Goal: Information Seeking & Learning: Learn about a topic

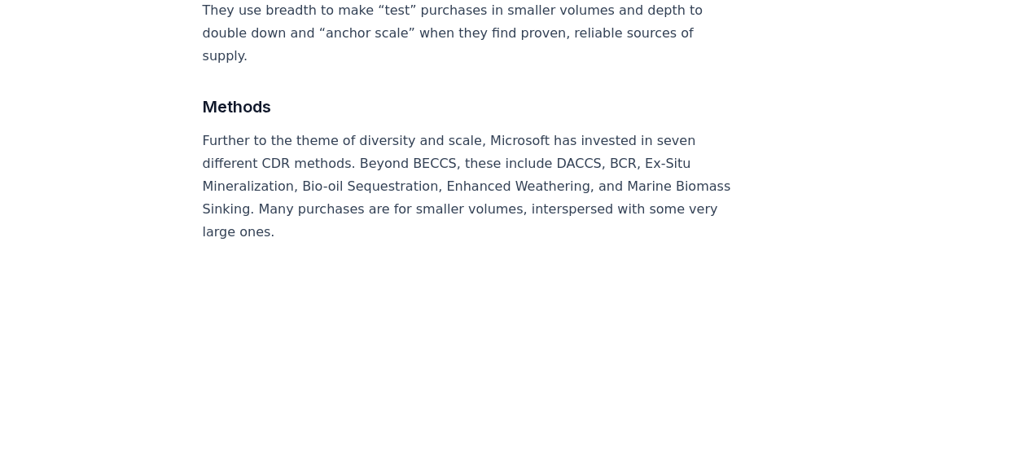
scroll to position [1817, 0]
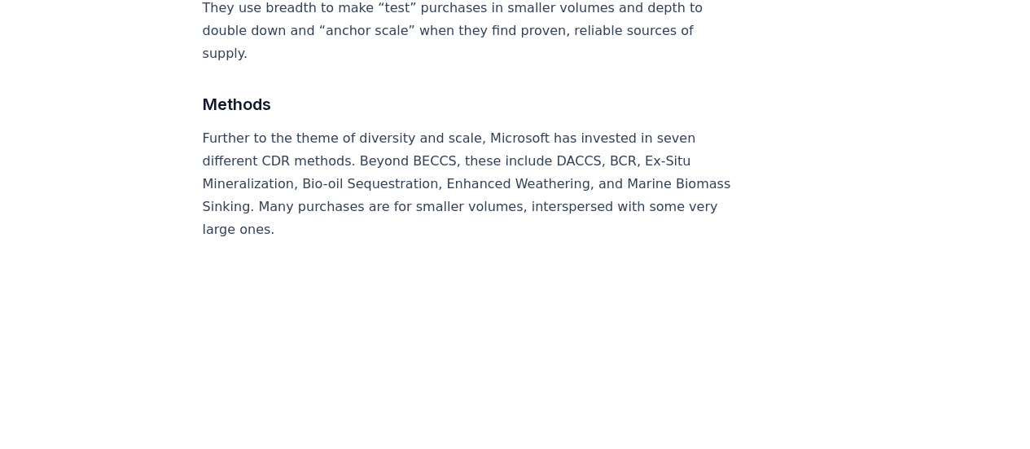
drag, startPoint x: 459, startPoint y: 113, endPoint x: 521, endPoint y: 136, distance: 66.0
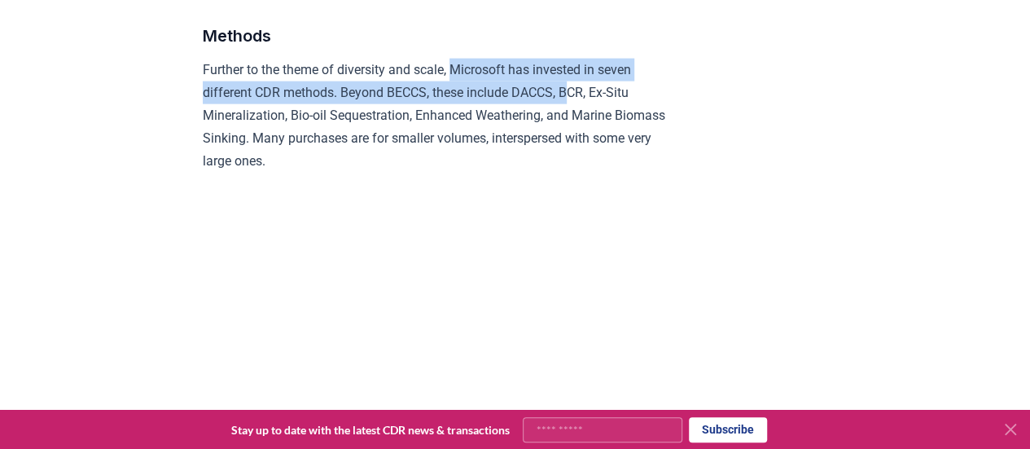
drag, startPoint x: 459, startPoint y: 108, endPoint x: 575, endPoint y: 138, distance: 119.3
click at [575, 138] on p "Further to the theme of diversity and scale, Microsoft has invested in seven di…" at bounding box center [441, 116] width 476 height 114
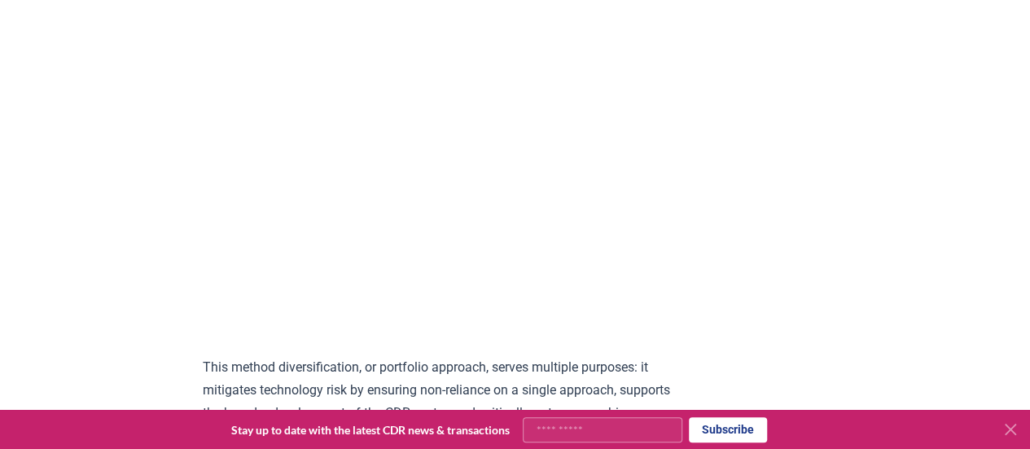
scroll to position [2217, 0]
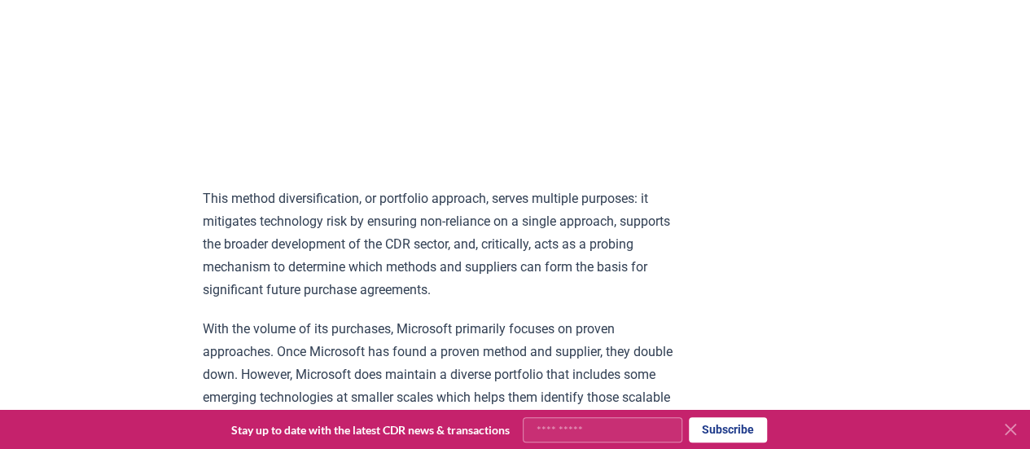
click at [1008, 428] on icon at bounding box center [1011, 429] width 10 height 10
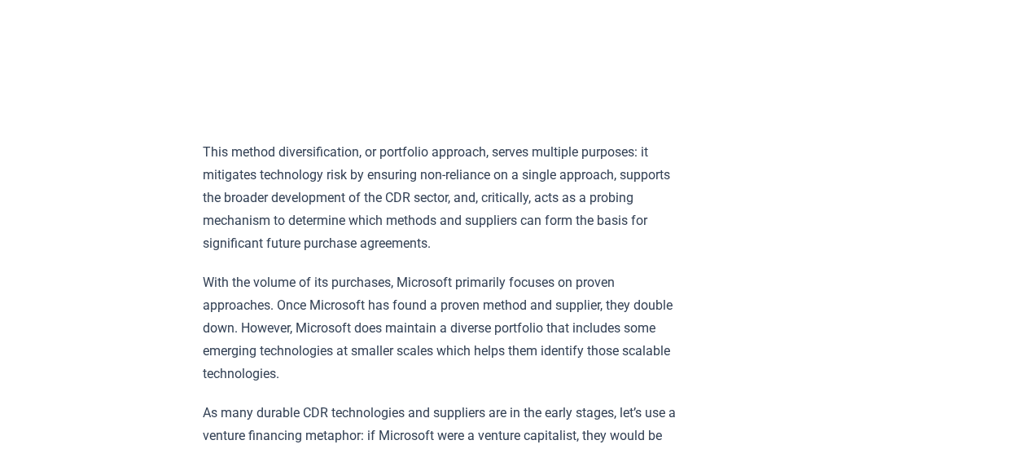
scroll to position [2264, 0]
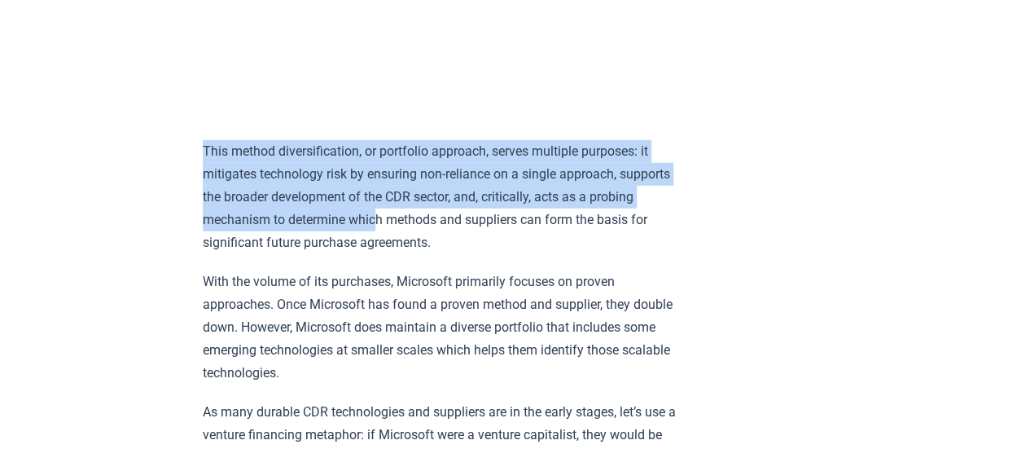
drag, startPoint x: 193, startPoint y: 192, endPoint x: 428, endPoint y: 250, distance: 242.4
click at [428, 250] on p "This method diversification, or portfolio approach, serves multiple purposes: i…" at bounding box center [441, 197] width 476 height 114
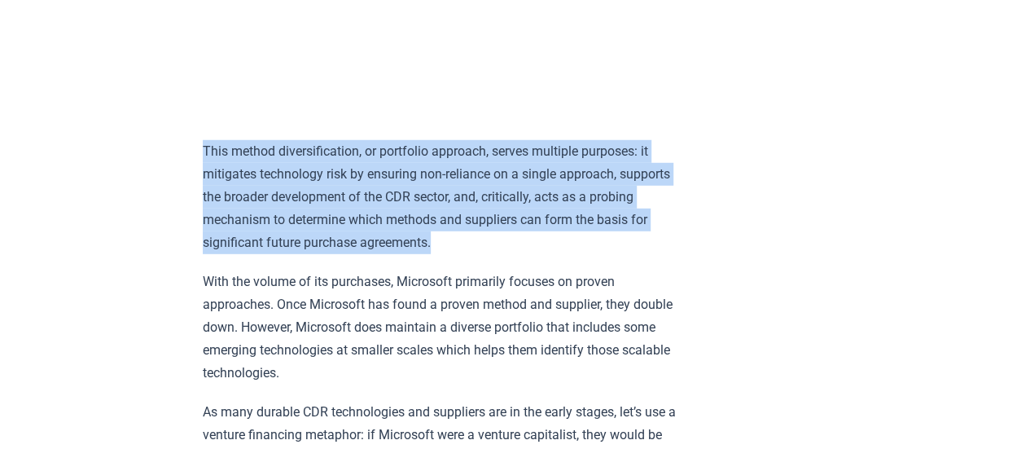
drag, startPoint x: 201, startPoint y: 190, endPoint x: 533, endPoint y: 283, distance: 344.3
click at [533, 254] on p "This method diversification, or portfolio approach, serves multiple purposes: i…" at bounding box center [441, 197] width 476 height 114
drag, startPoint x: 202, startPoint y: 192, endPoint x: 442, endPoint y: 290, distance: 259.4
click at [438, 254] on p "This method diversification, or portfolio approach, serves multiple purposes: i…" at bounding box center [441, 197] width 476 height 114
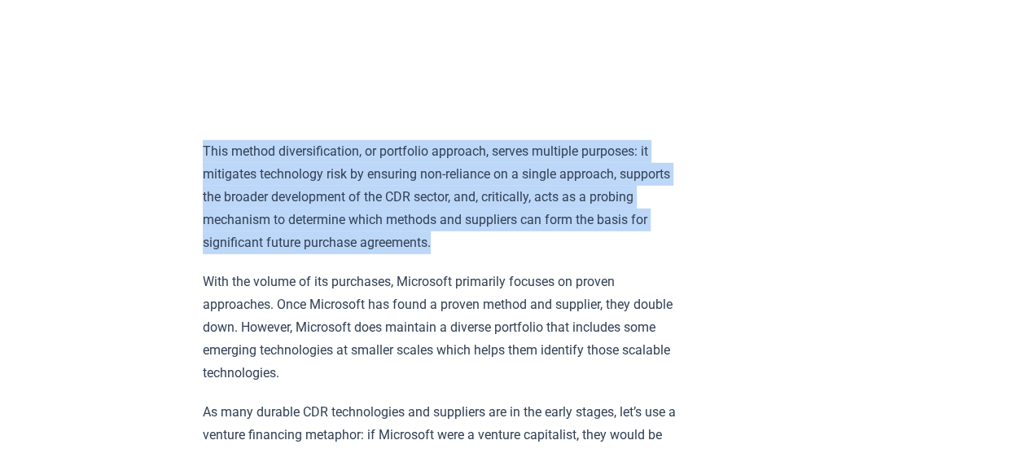
drag, startPoint x: 511, startPoint y: 289, endPoint x: 196, endPoint y: 191, distance: 330.0
click at [410, 254] on p "This method diversification, or portfolio approach, serves multiple purposes: i…" at bounding box center [441, 197] width 476 height 114
